Goal: Task Accomplishment & Management: Manage account settings

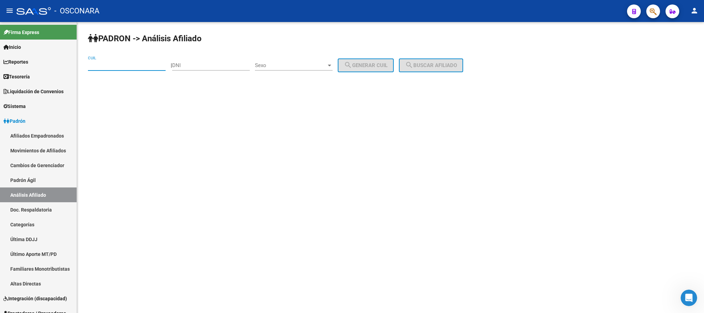
click at [125, 65] on input "CUIL" at bounding box center [127, 65] width 78 height 6
type input "27-35849052-8"
click at [457, 67] on span "search Buscar afiliado" at bounding box center [431, 65] width 52 height 6
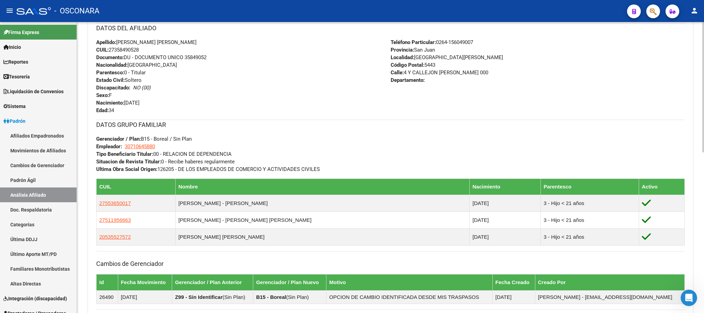
scroll to position [358, 0]
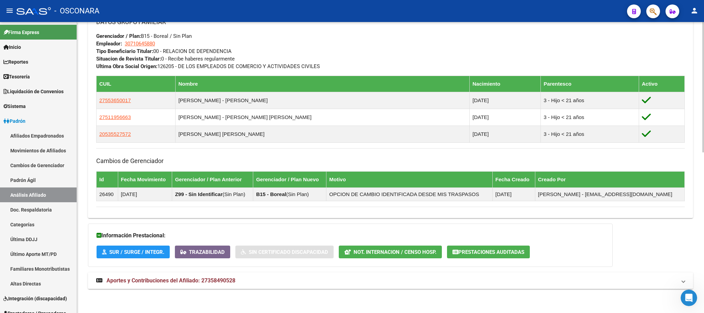
click at [140, 280] on span "Aportes y Contribuciones del Afiliado: 27358490528" at bounding box center [171, 280] width 129 height 7
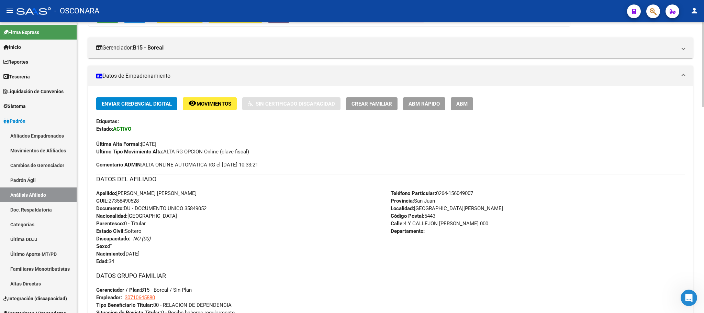
scroll to position [0, 0]
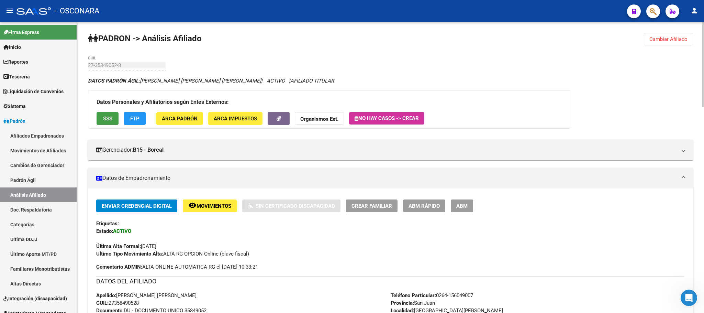
click at [106, 120] on span "SSS" at bounding box center [107, 118] width 9 height 6
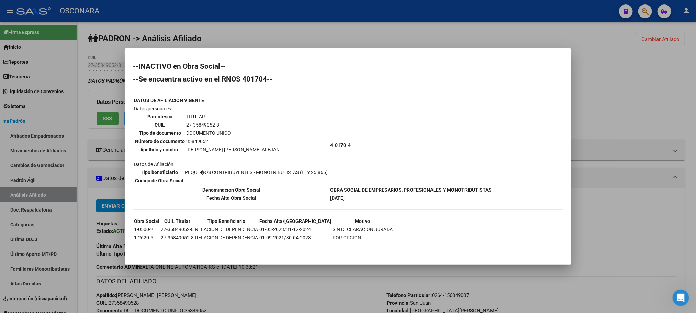
click at [348, 289] on div at bounding box center [348, 156] width 696 height 313
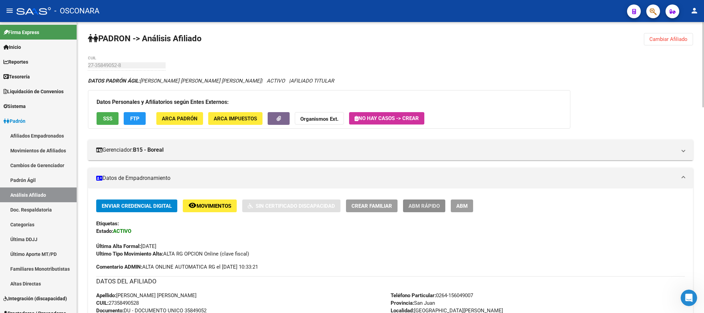
click at [430, 203] on span "ABM Rápido" at bounding box center [424, 206] width 31 height 6
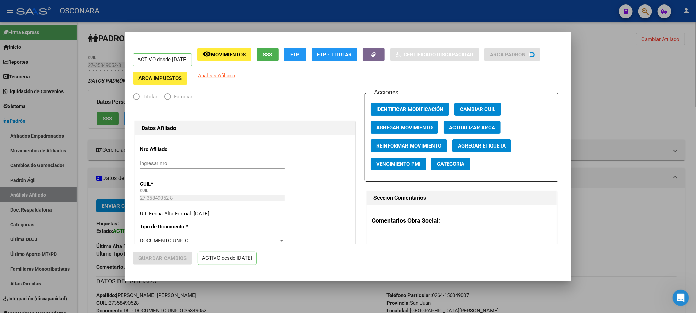
radio input "true"
type input "30-71064588-0"
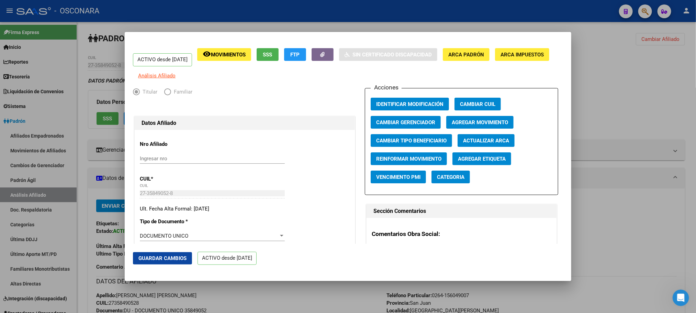
click at [467, 125] on span "Agregar Movimiento" at bounding box center [480, 122] width 56 height 6
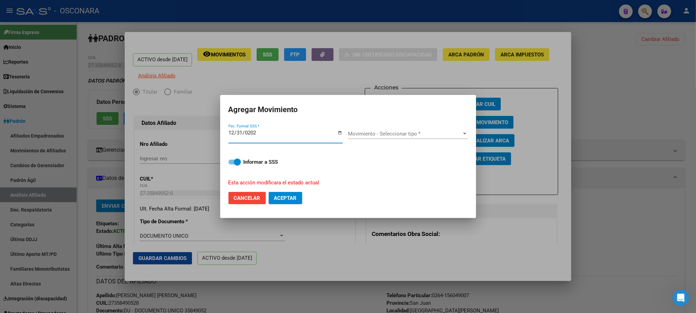
type input "[DATE]"
click at [462, 133] on div at bounding box center [465, 133] width 6 height 5
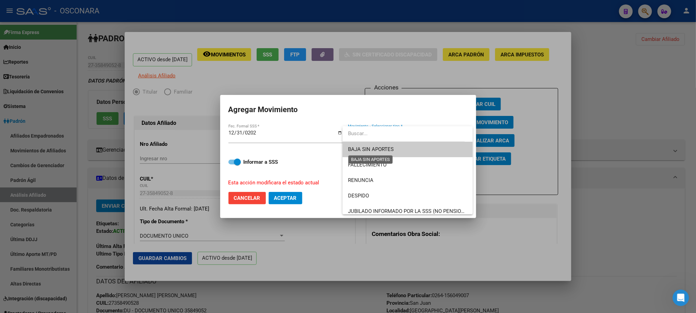
click at [390, 151] on span "BAJA SIN APORTES" at bounding box center [371, 149] width 46 height 6
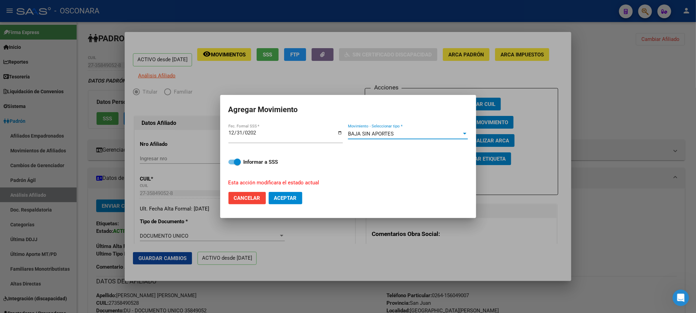
click at [228, 165] on mat-dialog-content "[DATE] Fec. Formal SSS * BAJA SIN APORTES Movimiento - Seleccionar tipo * Infor…" at bounding box center [348, 154] width 256 height 63
drag, startPoint x: 231, startPoint y: 164, endPoint x: 314, endPoint y: 220, distance: 99.6
click at [231, 164] on label "Informar a SSS" at bounding box center [347, 162] width 239 height 8
click at [232, 164] on input "Informar a SSS" at bounding box center [232, 164] width 0 height 0
checkbox input "false"
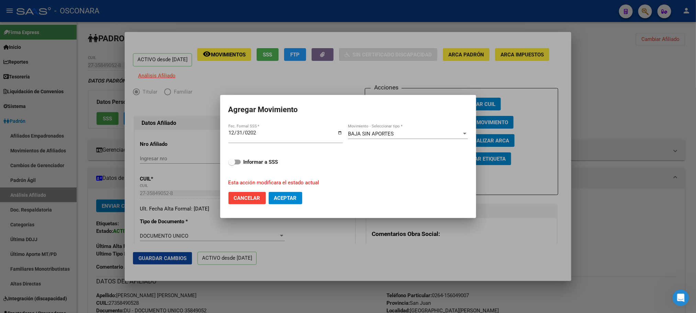
click at [294, 198] on span "Aceptar" at bounding box center [285, 198] width 23 height 6
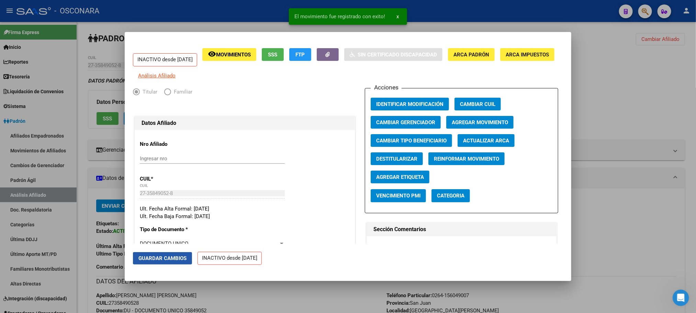
click at [179, 260] on span "Guardar Cambios" at bounding box center [162, 258] width 48 height 6
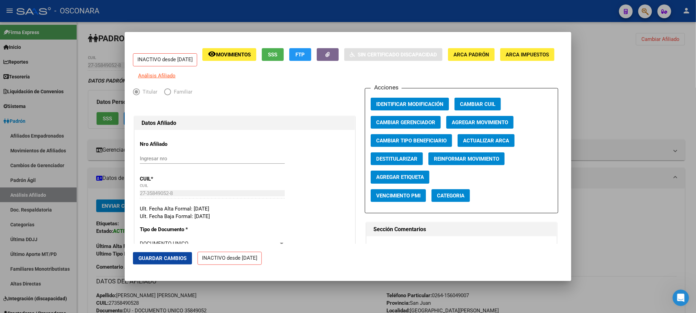
click at [260, 301] on div at bounding box center [348, 156] width 696 height 313
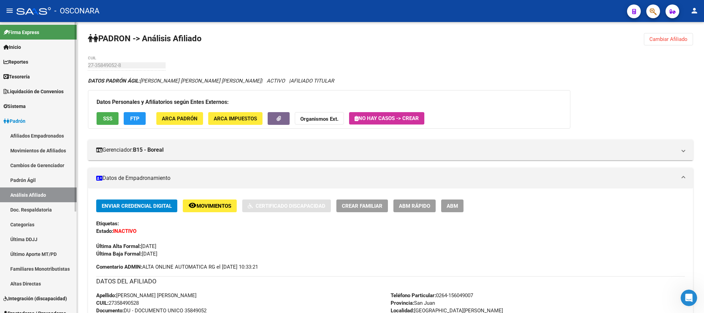
click at [29, 175] on link "Padrón Ágil" at bounding box center [38, 179] width 77 height 15
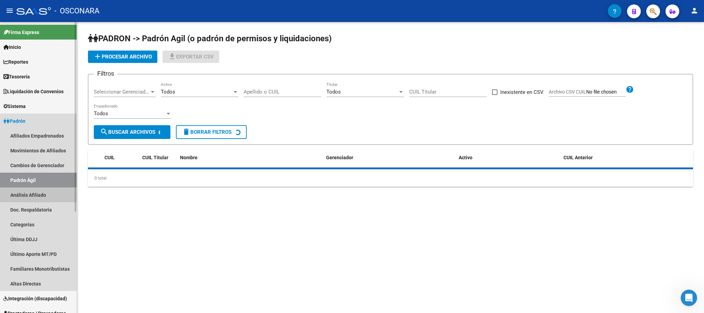
click at [32, 193] on link "Análisis Afiliado" at bounding box center [38, 194] width 77 height 15
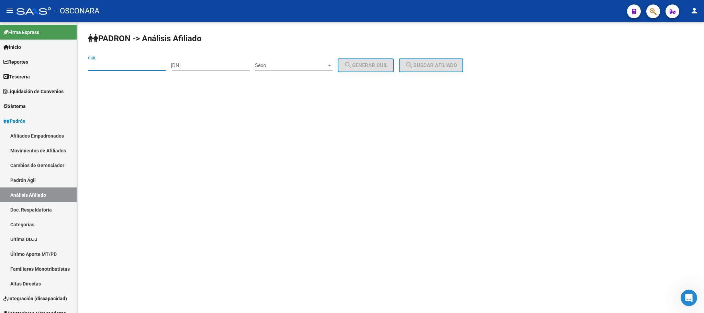
click at [136, 68] on input "CUIL" at bounding box center [127, 65] width 78 height 6
paste input "20-24316545-9"
type input "20-24316545-9"
click at [432, 63] on span "search Buscar afiliado" at bounding box center [431, 65] width 52 height 6
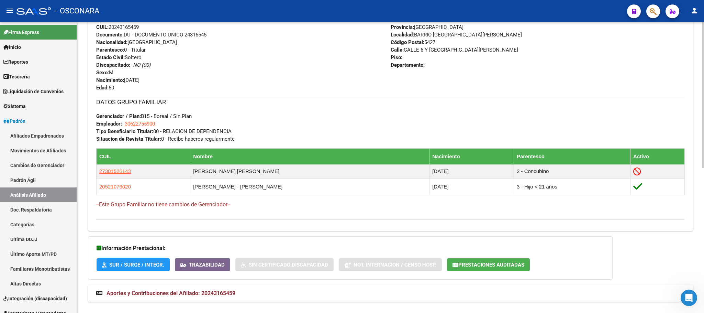
scroll to position [290, 0]
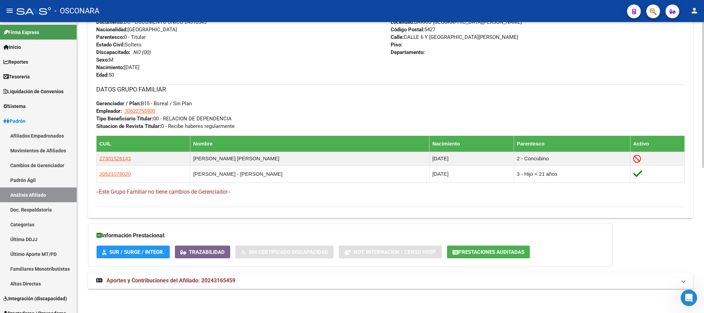
click at [196, 276] on mat-expansion-panel-header "Aportes y Contribuciones del Afiliado: 20243165459" at bounding box center [390, 280] width 605 height 16
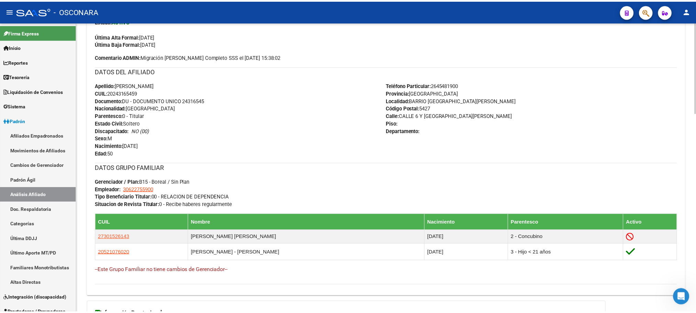
scroll to position [0, 0]
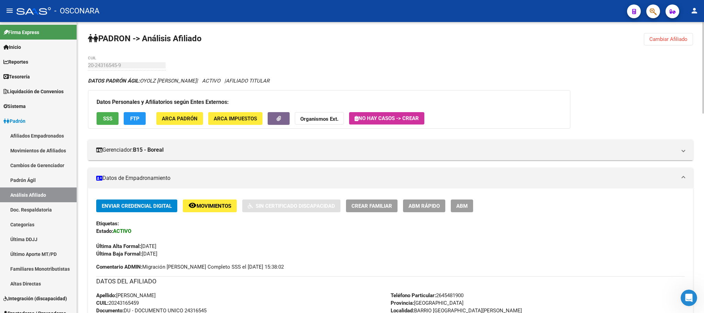
click at [99, 124] on button "SSS" at bounding box center [108, 118] width 22 height 13
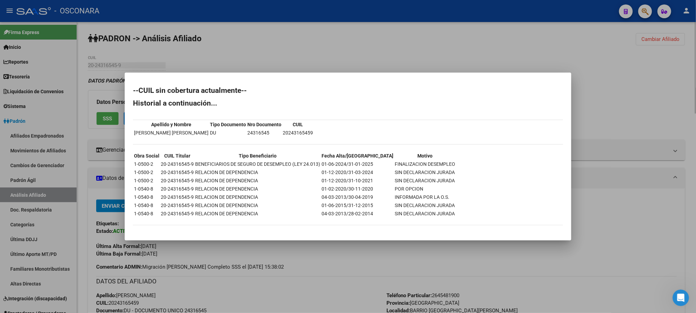
drag, startPoint x: 343, startPoint y: 244, endPoint x: 419, endPoint y: 234, distance: 75.8
click at [344, 244] on div at bounding box center [348, 156] width 696 height 313
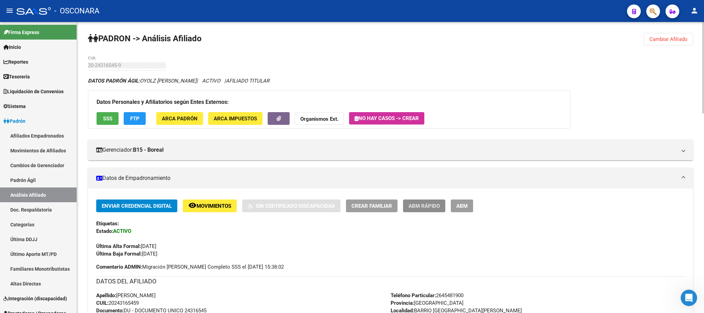
click at [437, 204] on span "ABM Rápido" at bounding box center [424, 206] width 31 height 6
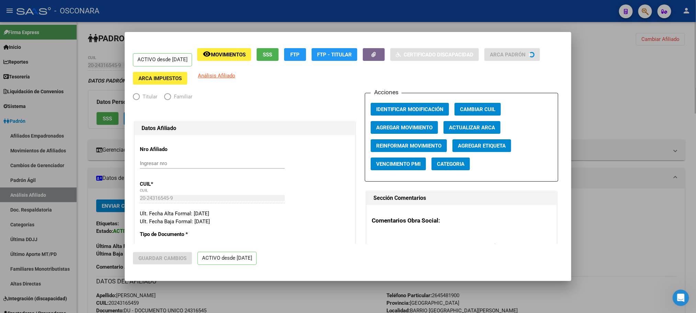
radio input "true"
type input "30-62275590-0"
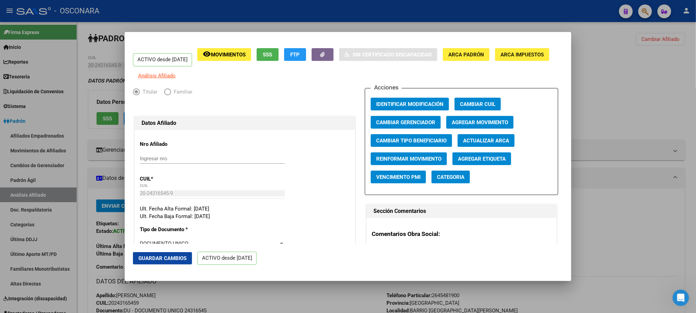
click at [473, 123] on button "Agregar Movimiento" at bounding box center [479, 122] width 67 height 13
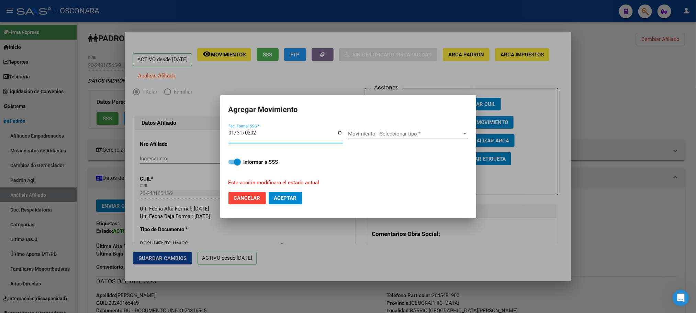
type input "[DATE]"
click at [438, 131] on span "Movimiento - Seleccionar tipo *" at bounding box center [405, 134] width 114 height 6
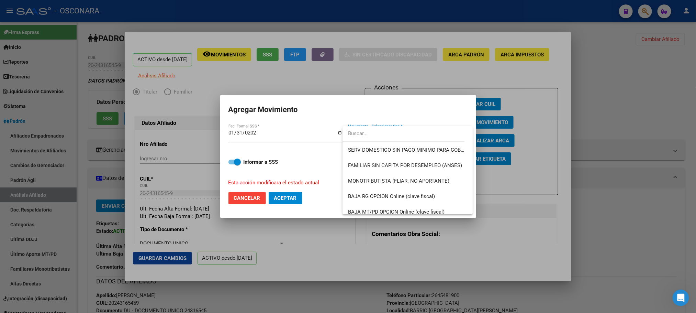
scroll to position [499, 0]
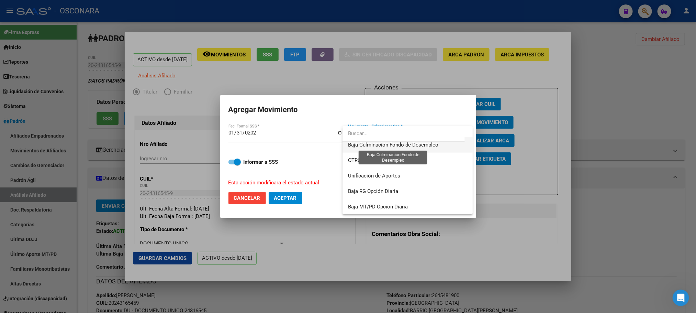
click at [429, 146] on span "Baja Culminación Fondo de Desempleo" at bounding box center [393, 145] width 90 height 6
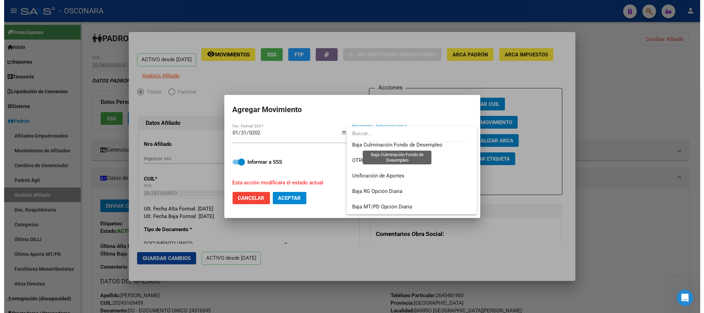
scroll to position [495, 0]
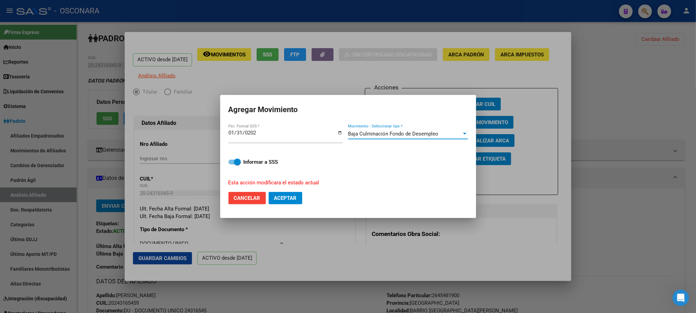
click at [227, 163] on mat-dialog-content "[DATE] Fec. Formal SSS * Baja Culminación Fondo de Desempleo Movimiento - Selec…" at bounding box center [348, 154] width 256 height 63
click at [229, 162] on span at bounding box center [234, 161] width 12 height 5
click at [232, 164] on input "Informar a SSS" at bounding box center [232, 164] width 0 height 0
checkbox input "false"
click at [282, 192] on button "Aceptar" at bounding box center [286, 198] width 34 height 12
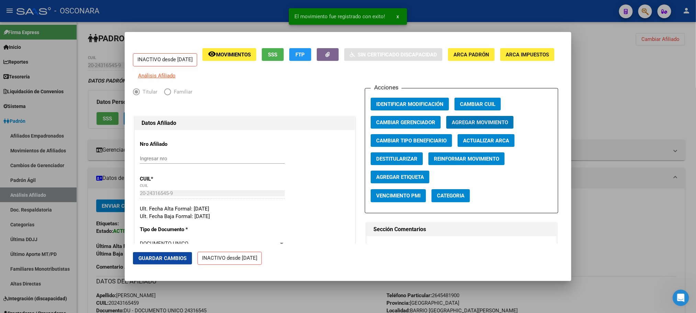
click at [169, 257] on span "Guardar Cambios" at bounding box center [162, 258] width 48 height 6
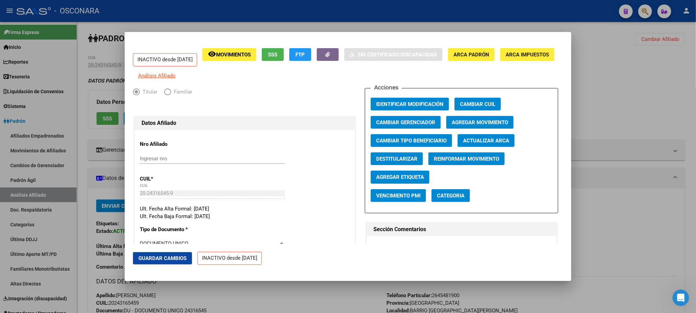
click at [169, 253] on button "Guardar Cambios" at bounding box center [162, 258] width 59 height 12
click at [205, 288] on div at bounding box center [348, 156] width 696 height 313
